Goal: Task Accomplishment & Management: Manage account settings

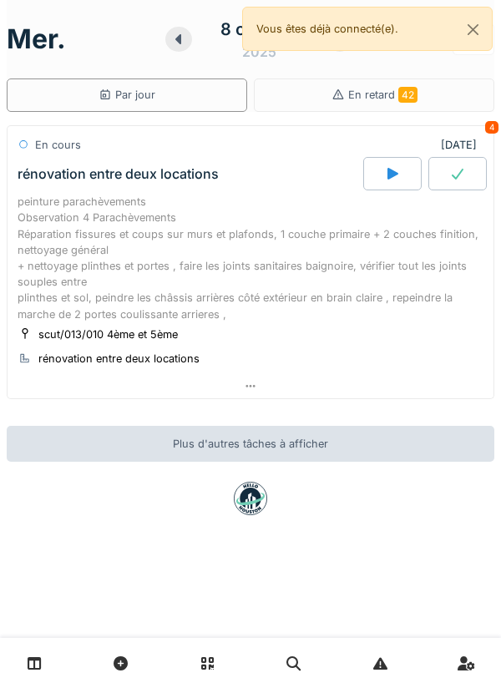
click at [40, 660] on icon at bounding box center [35, 663] width 14 height 14
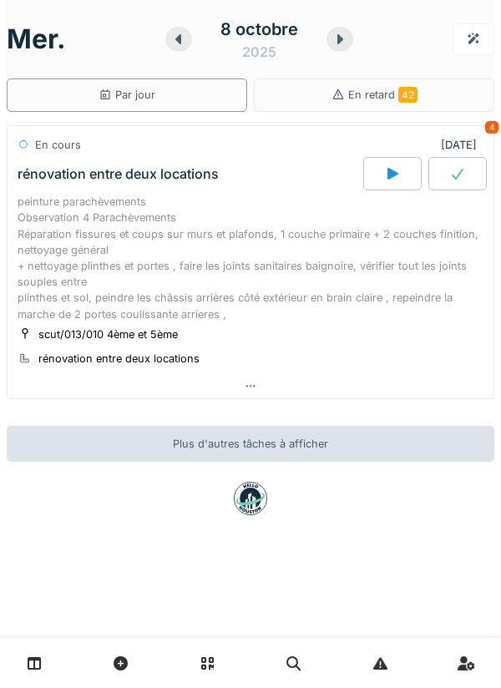
click at [387, 173] on icon at bounding box center [392, 174] width 11 height 12
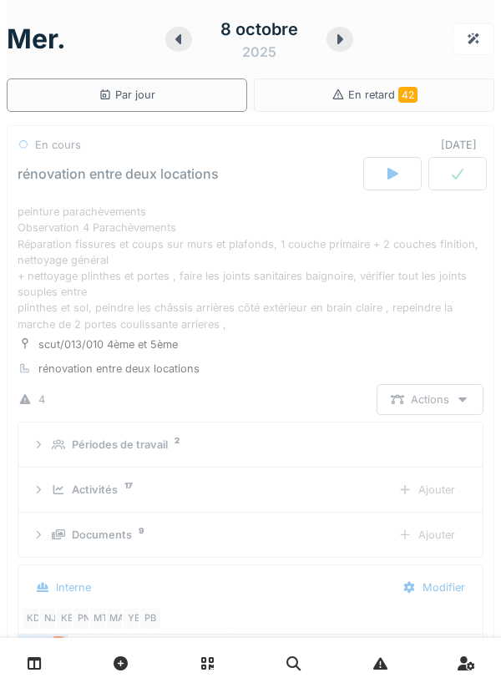
scroll to position [58, 0]
